Goal: Transaction & Acquisition: Subscribe to service/newsletter

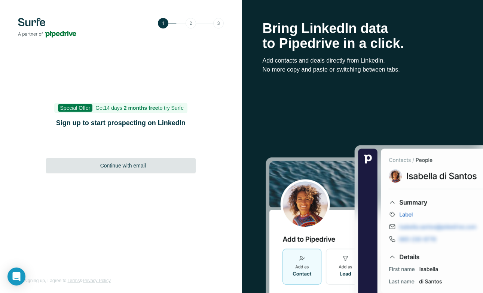
click at [126, 165] on span "Continue with email" at bounding box center [123, 165] width 46 height 7
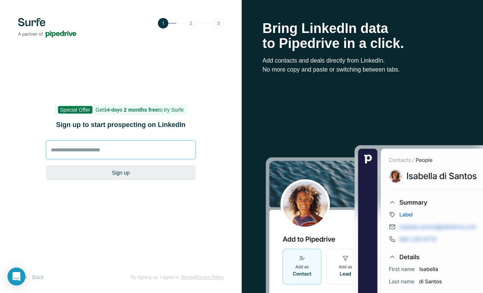
click at [119, 158] on input at bounding box center [121, 149] width 150 height 19
click at [119, 155] on input at bounding box center [121, 149] width 150 height 19
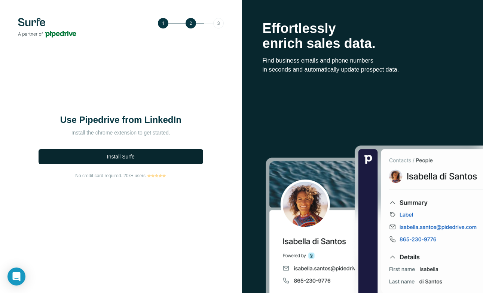
click at [139, 156] on button "Install Surfe" at bounding box center [121, 156] width 165 height 15
